Goal: Complete application form

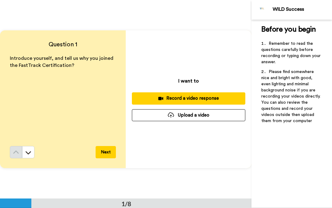
click at [171, 100] on div "Record a video response" at bounding box center [188, 98] width 103 height 6
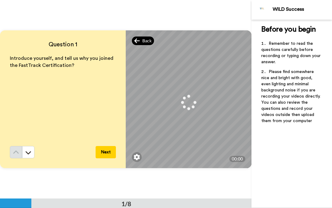
click at [143, 42] on span "Back" at bounding box center [146, 41] width 9 height 6
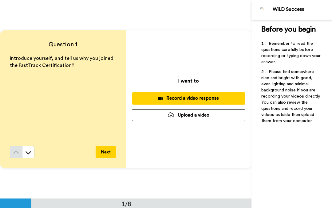
click at [229, 102] on div "Record a video response" at bounding box center [188, 98] width 103 height 6
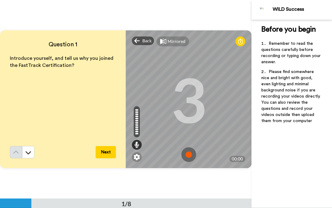
click at [190, 158] on img at bounding box center [188, 154] width 15 height 15
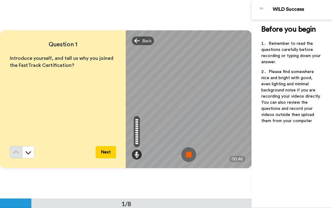
click at [104, 153] on button "Next" at bounding box center [105, 152] width 20 height 12
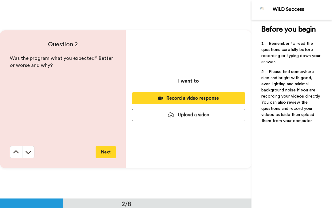
scroll to position [199, 0]
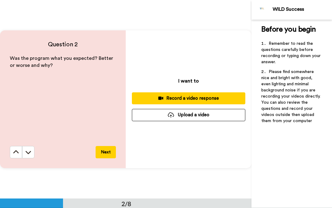
click at [221, 99] on div "Record a video response" at bounding box center [188, 98] width 103 height 6
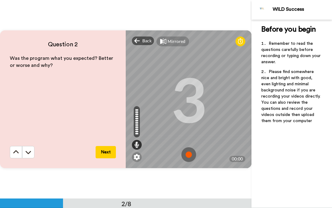
click at [192, 154] on img at bounding box center [188, 154] width 15 height 15
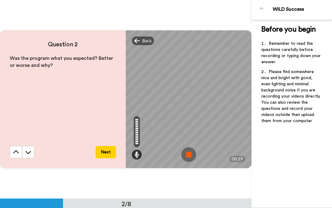
click at [108, 153] on button "Next" at bounding box center [105, 152] width 20 height 12
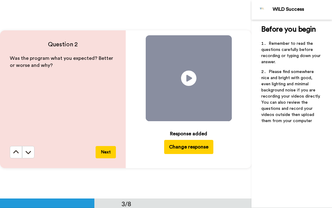
scroll to position [398, 0]
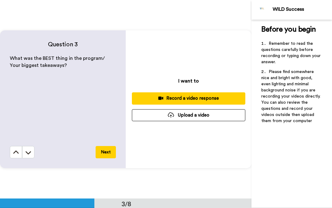
click at [175, 97] on div "Record a video response" at bounding box center [188, 98] width 103 height 6
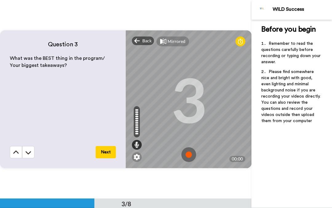
click at [183, 156] on img at bounding box center [188, 154] width 15 height 15
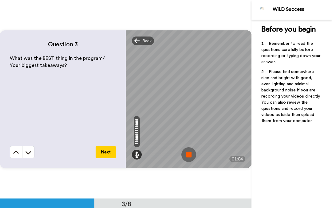
click at [104, 154] on button "Next" at bounding box center [105, 152] width 20 height 12
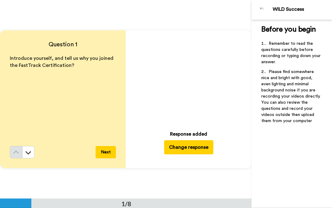
click at [105, 150] on button "Next" at bounding box center [105, 152] width 20 height 12
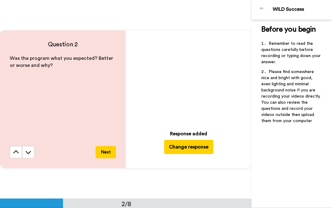
click at [106, 151] on button "Next" at bounding box center [105, 152] width 20 height 12
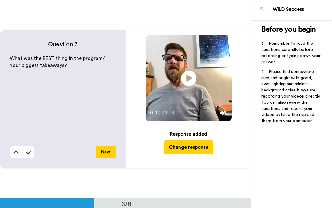
scroll to position [398, 0]
click at [107, 152] on button "Next" at bounding box center [105, 152] width 20 height 12
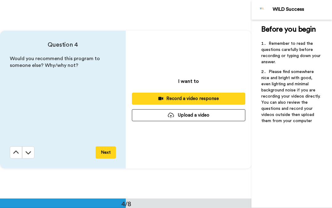
scroll to position [596, 0]
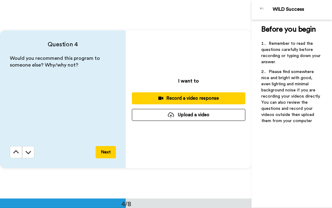
click at [181, 96] on div "Record a video response" at bounding box center [188, 98] width 103 height 6
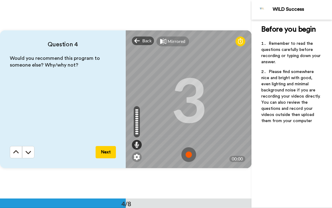
click at [112, 151] on button "Next" at bounding box center [105, 152] width 20 height 12
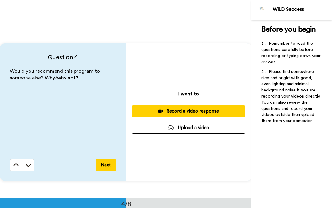
scroll to position [585, 0]
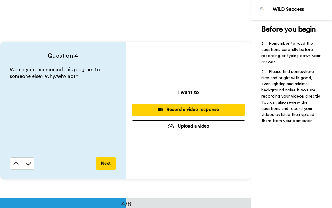
click at [221, 109] on div "Record a video response" at bounding box center [188, 110] width 103 height 6
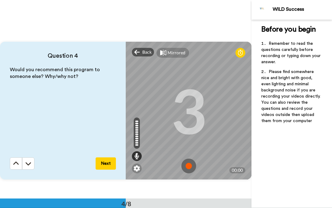
click at [185, 164] on img at bounding box center [188, 166] width 15 height 15
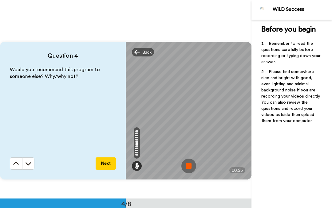
click at [107, 163] on button "Next" at bounding box center [105, 163] width 20 height 12
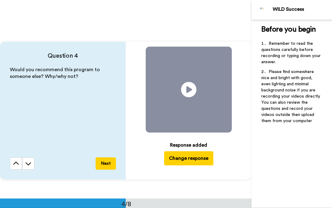
scroll to position [795, 0]
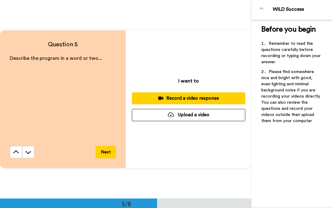
click at [169, 96] on div "Record a video response" at bounding box center [188, 98] width 103 height 6
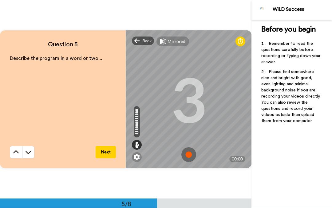
click at [186, 156] on img at bounding box center [188, 154] width 15 height 15
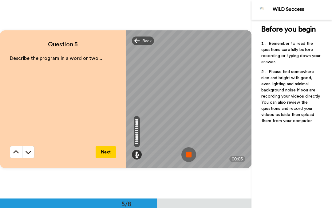
click at [102, 155] on button "Next" at bounding box center [105, 152] width 20 height 12
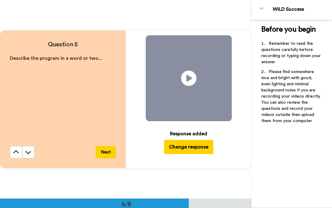
scroll to position [994, 0]
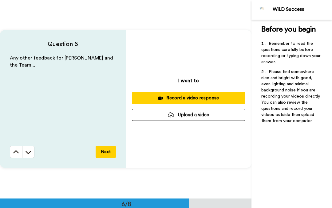
click at [175, 97] on div "Record a video response" at bounding box center [188, 98] width 103 height 6
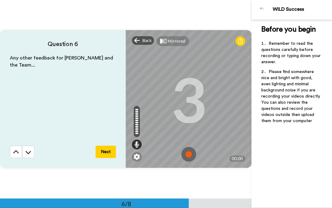
click at [187, 153] on img at bounding box center [188, 154] width 15 height 15
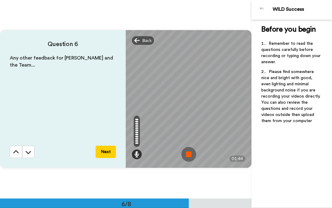
click at [107, 154] on button "Next" at bounding box center [105, 152] width 20 height 12
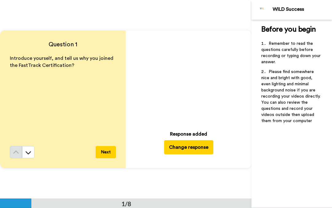
click at [104, 153] on button "Next" at bounding box center [105, 152] width 20 height 12
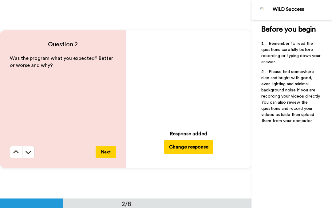
click at [105, 151] on button "Next" at bounding box center [105, 152] width 20 height 12
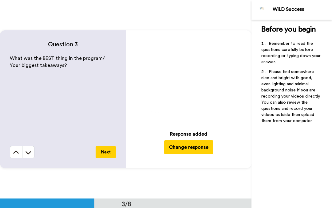
click at [103, 149] on button "Next" at bounding box center [105, 152] width 20 height 12
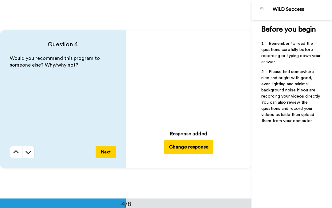
click at [102, 150] on button "Next" at bounding box center [105, 152] width 20 height 12
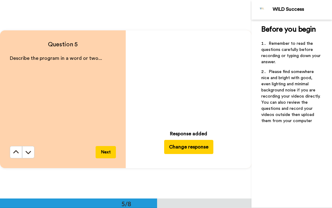
click at [103, 150] on button "Next" at bounding box center [105, 152] width 20 height 12
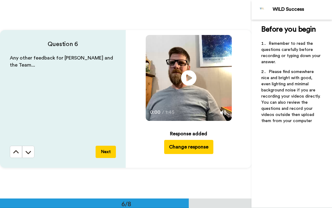
click at [109, 153] on button "Next" at bounding box center [105, 152] width 20 height 12
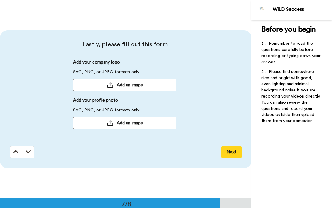
scroll to position [1193, 0]
click at [120, 121] on span "Add an image" at bounding box center [130, 123] width 26 height 6
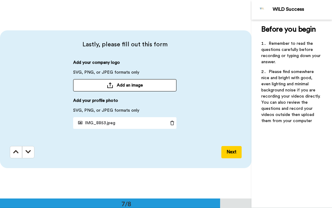
click at [234, 151] on button "Next" at bounding box center [231, 152] width 20 height 12
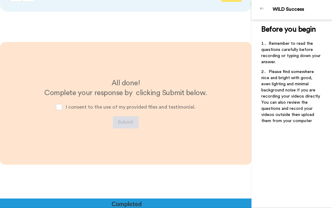
scroll to position [1354, 0]
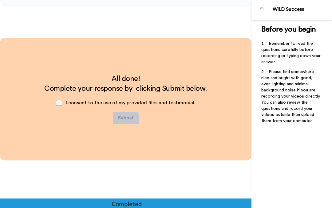
click at [62, 100] on span at bounding box center [59, 103] width 6 height 6
click at [126, 119] on button "Submit" at bounding box center [126, 118] width 26 height 12
